Goal: Information Seeking & Learning: Understand process/instructions

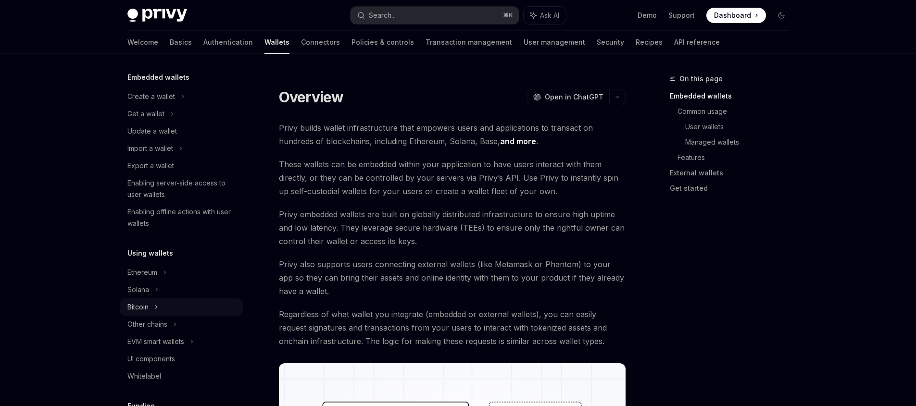
scroll to position [73, 0]
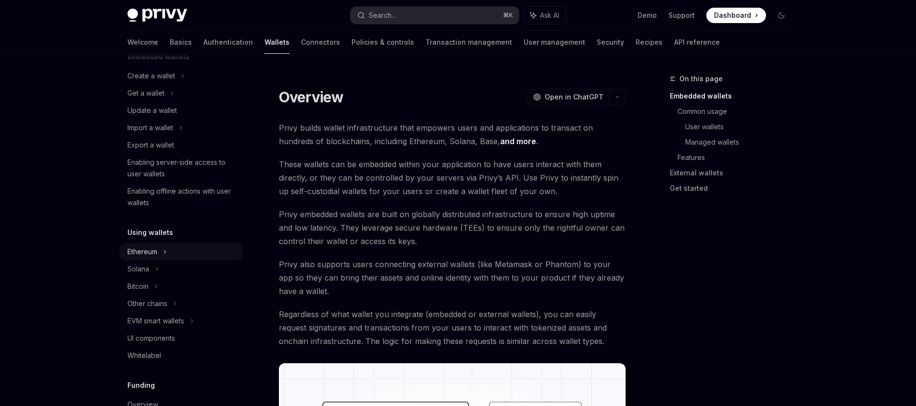
click at [159, 85] on div "Ethereum" at bounding box center [181, 75] width 123 height 17
type textarea "*"
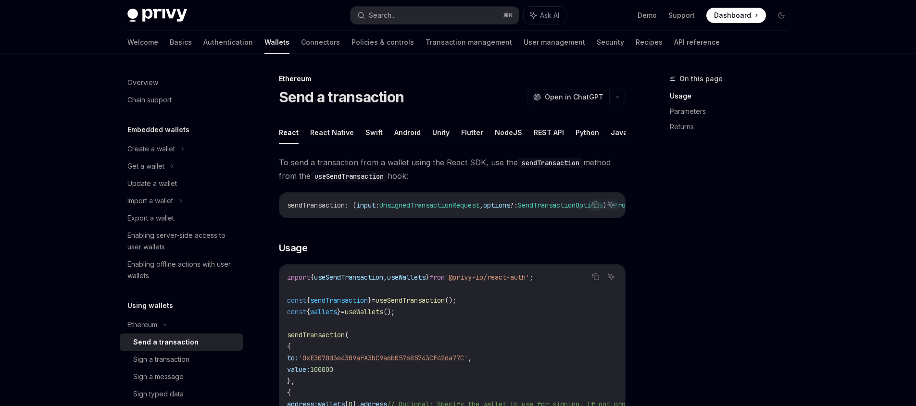
type textarea "*"
